Goal: Task Accomplishment & Management: Manage account settings

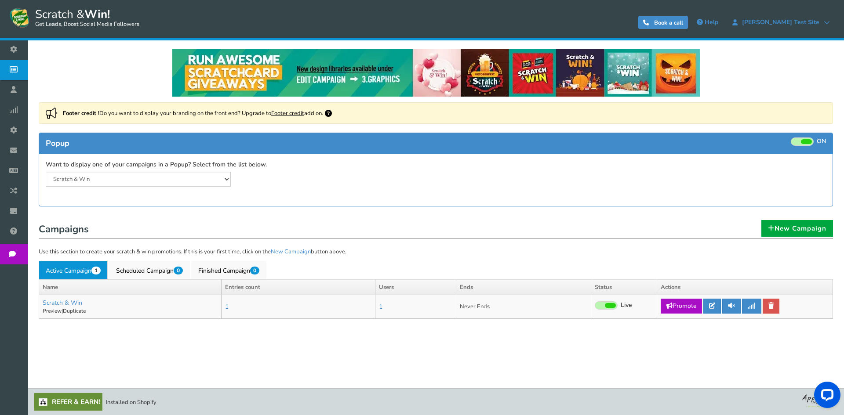
drag, startPoint x: 603, startPoint y: 304, endPoint x: 466, endPoint y: 52, distance: 286.6
click at [603, 304] on span at bounding box center [606, 306] width 23 height 8
click at [595, 304] on input "Live Paused" at bounding box center [595, 306] width 0 height 6
click at [711, 308] on icon at bounding box center [712, 306] width 6 height 6
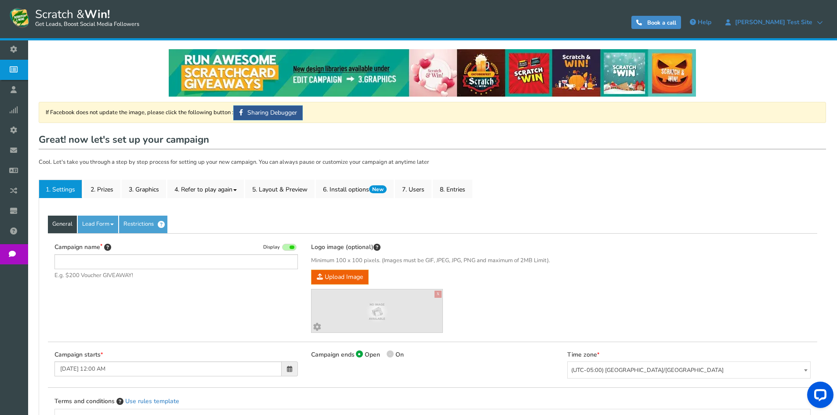
type input "Scratch & Win"
click at [735, 142] on link "Preview your campaign" at bounding box center [736, 142] width 82 height 15
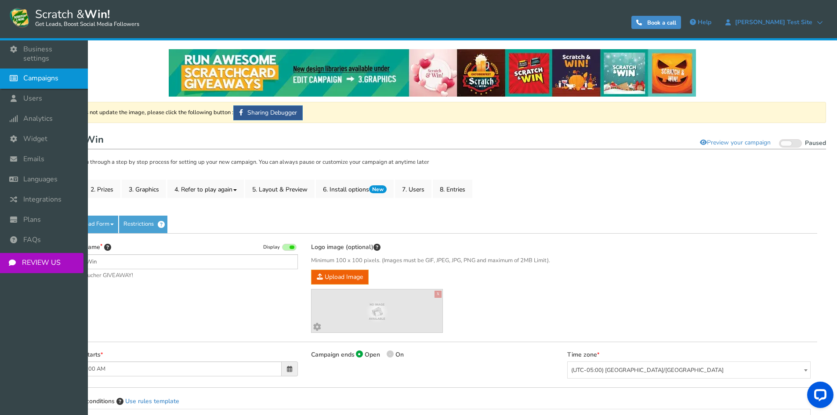
click at [39, 74] on span "Campaigns" at bounding box center [40, 78] width 35 height 9
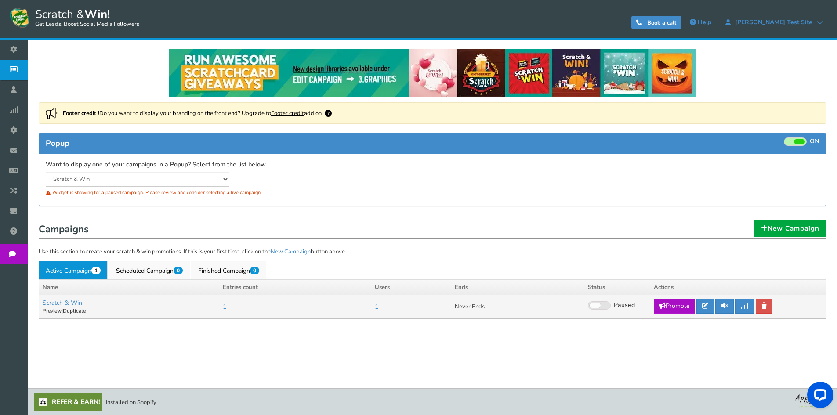
click at [602, 306] on span at bounding box center [599, 306] width 23 height 8
click at [588, 306] on input "Live Paused" at bounding box center [588, 306] width 0 height 6
click at [378, 307] on link "1" at bounding box center [377, 307] width 4 height 8
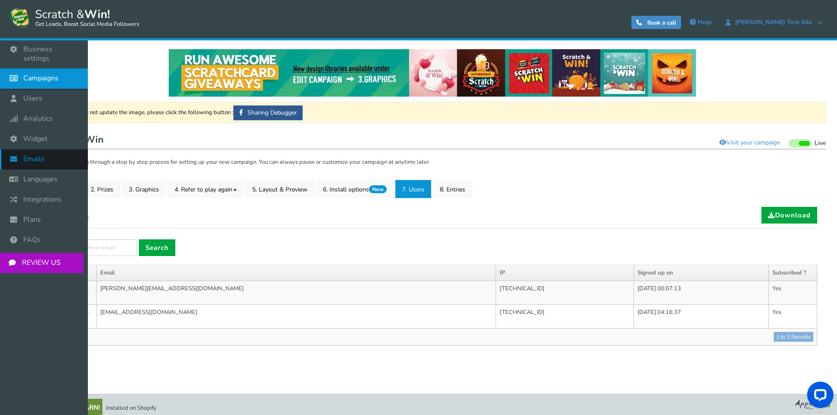
click at [42, 155] on span "Emails" at bounding box center [33, 159] width 21 height 9
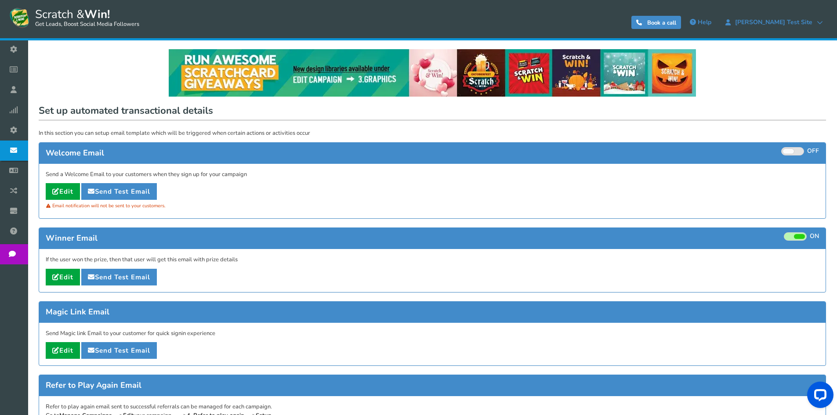
click at [799, 147] on span at bounding box center [793, 151] width 23 height 8
click at [0, 0] on input "ON OFF" at bounding box center [0, 0] width 0 height 0
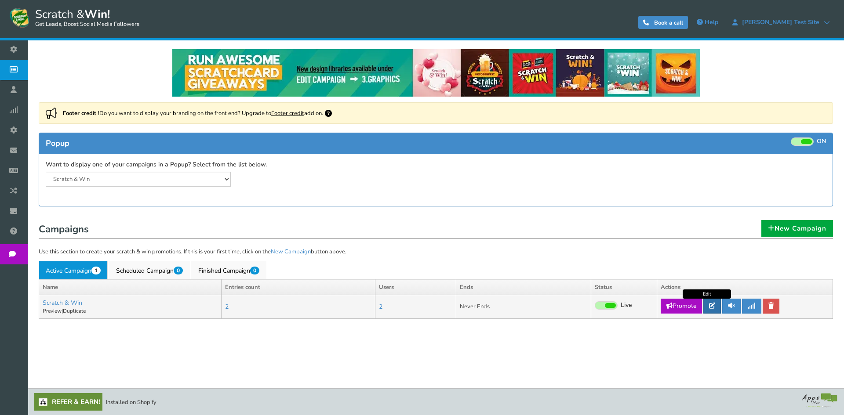
click at [711, 307] on icon at bounding box center [712, 306] width 6 height 6
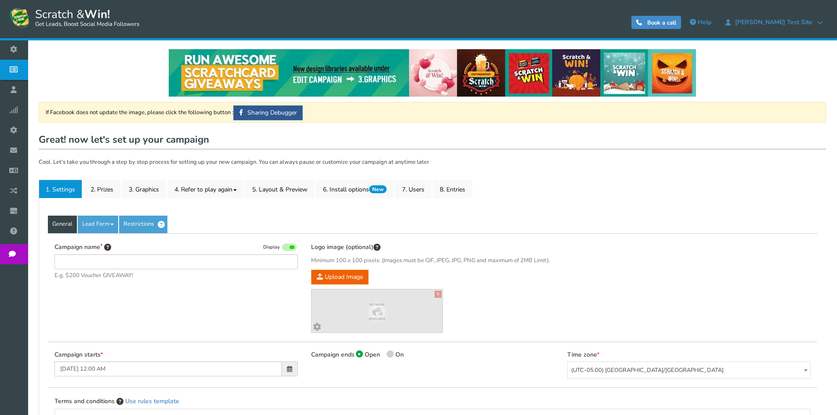
type input "Scratch & Win"
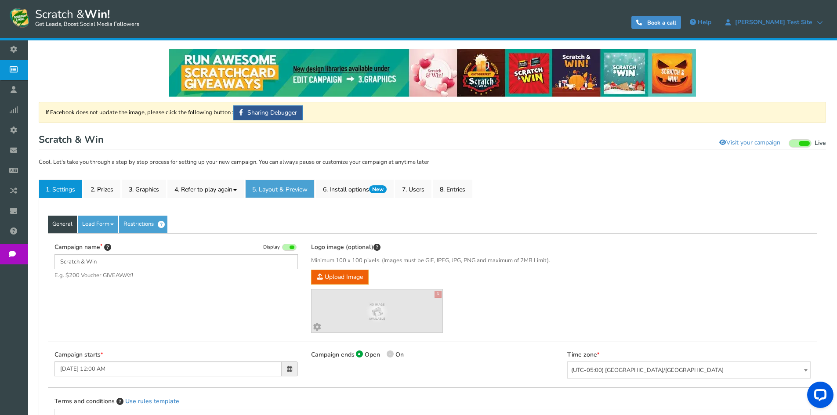
click at [297, 191] on link "5. Layout & Preview" at bounding box center [279, 189] width 69 height 18
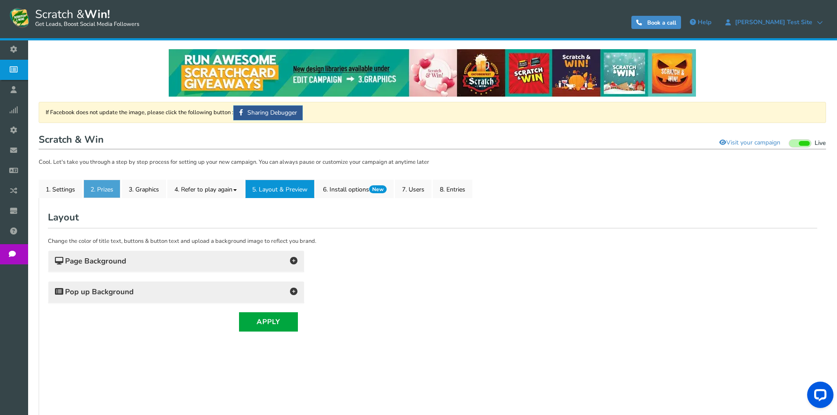
drag, startPoint x: 113, startPoint y: 189, endPoint x: 118, endPoint y: 193, distance: 6.7
click at [113, 189] on link "2. Prizes" at bounding box center [102, 189] width 37 height 18
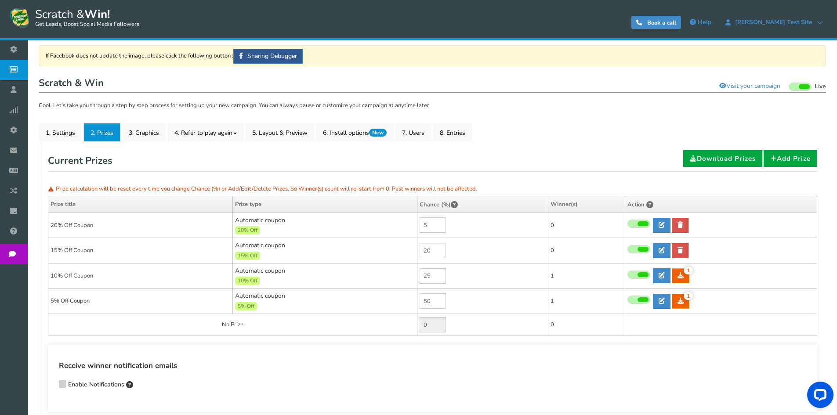
scroll to position [59, 0]
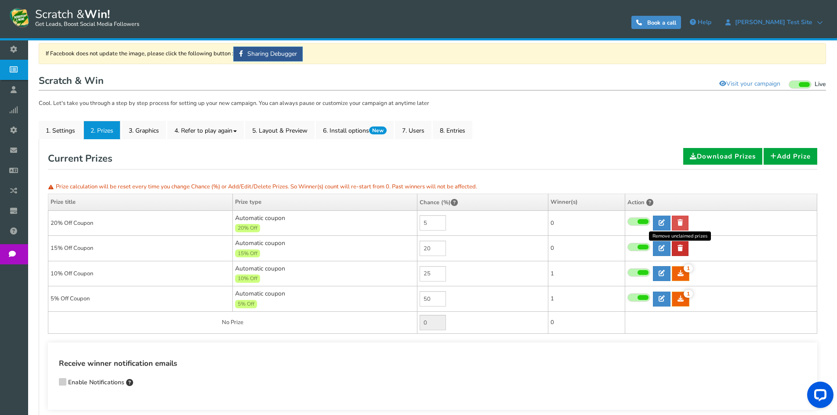
click at [684, 249] on link at bounding box center [680, 248] width 17 height 15
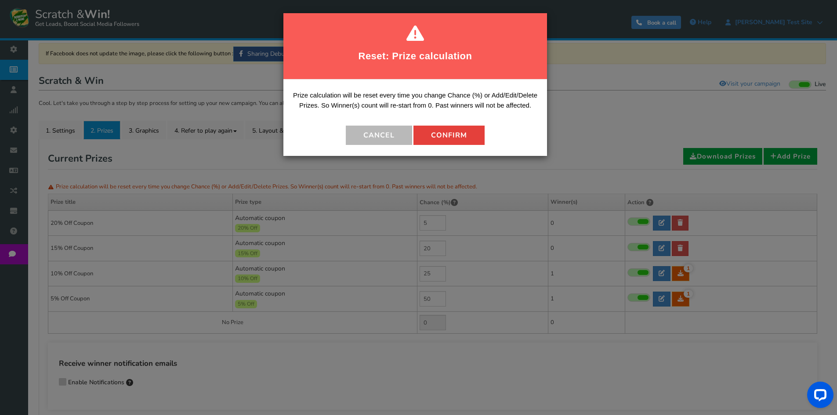
click at [462, 127] on button "Confirm" at bounding box center [449, 135] width 71 height 19
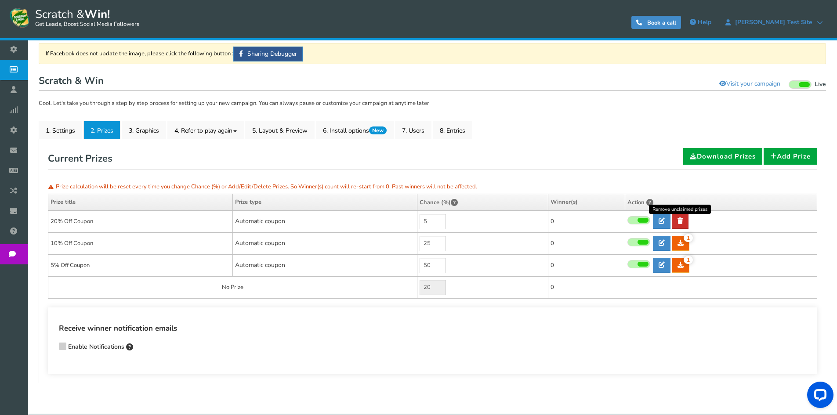
click at [684, 221] on link at bounding box center [680, 221] width 17 height 15
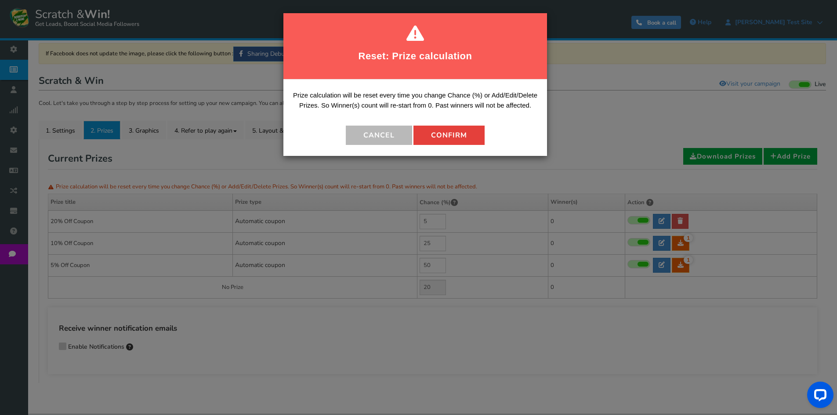
click at [467, 137] on button "Confirm" at bounding box center [449, 135] width 71 height 19
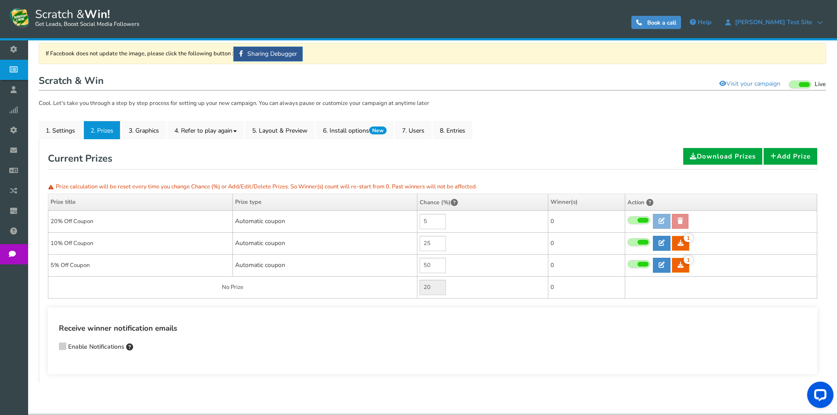
type input "25"
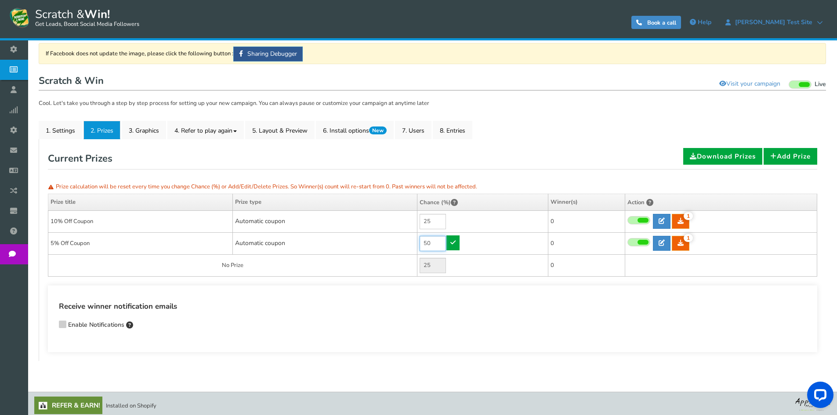
click at [426, 247] on input "50" at bounding box center [433, 243] width 26 height 15
type input "50"
click at [428, 225] on input "25" at bounding box center [433, 221] width 26 height 15
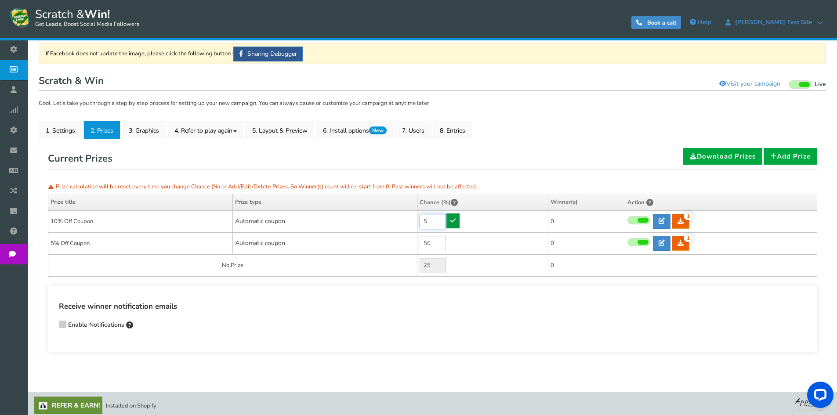
type input "5"
click at [455, 223] on icon at bounding box center [453, 221] width 5 height 6
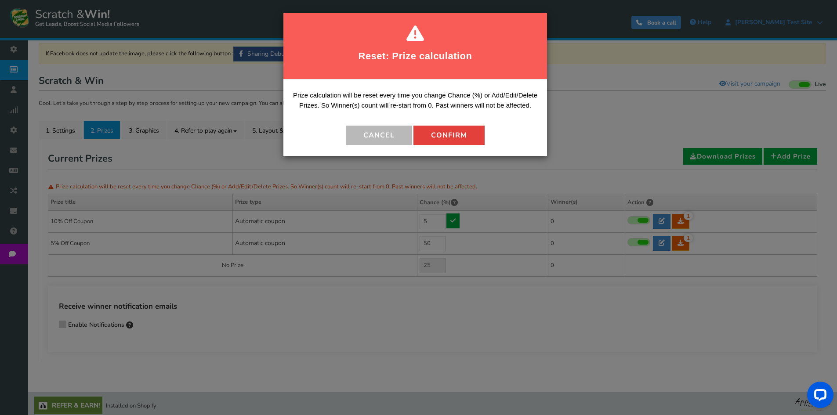
click at [455, 137] on button "Confirm" at bounding box center [449, 135] width 71 height 19
type input "45"
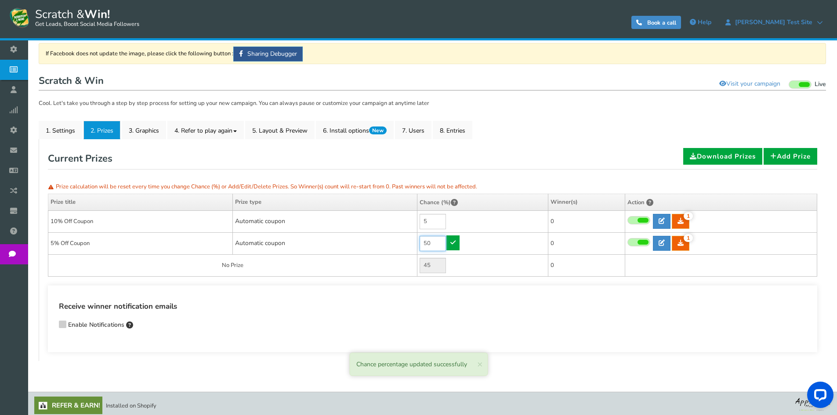
click at [426, 242] on input "50" at bounding box center [433, 243] width 26 height 15
click at [426, 241] on input "50" at bounding box center [433, 243] width 26 height 15
type input "5"
click at [455, 241] on icon at bounding box center [453, 243] width 5 height 6
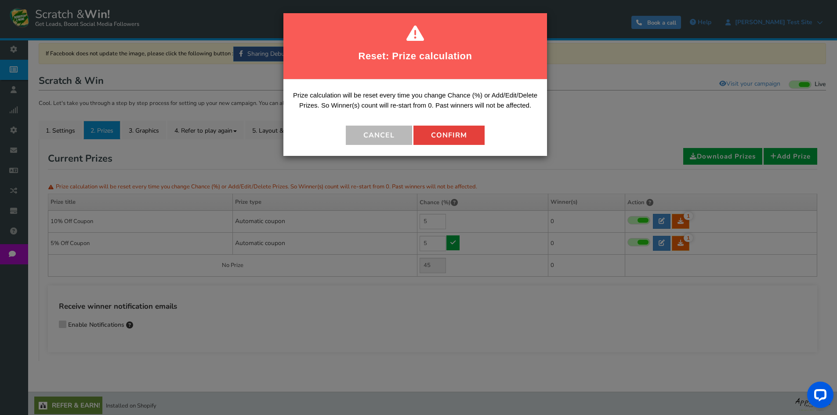
click at [455, 144] on button "Confirm" at bounding box center [449, 135] width 71 height 19
type input "90"
